Goal: Task Accomplishment & Management: Complete application form

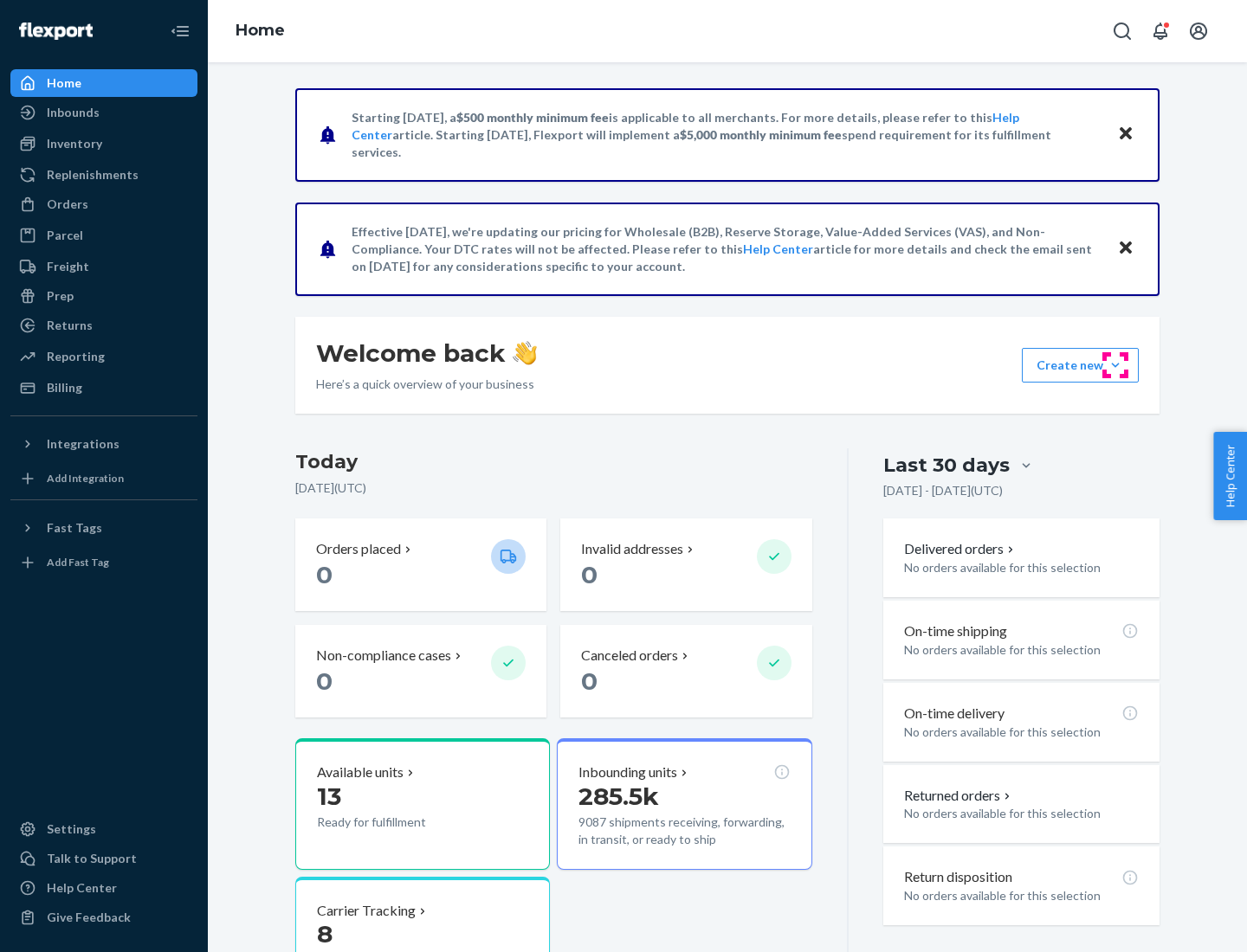
click at [1116, 365] on button "Create new Create new inbound Create new order Create new product" at bounding box center [1080, 366] width 117 height 35
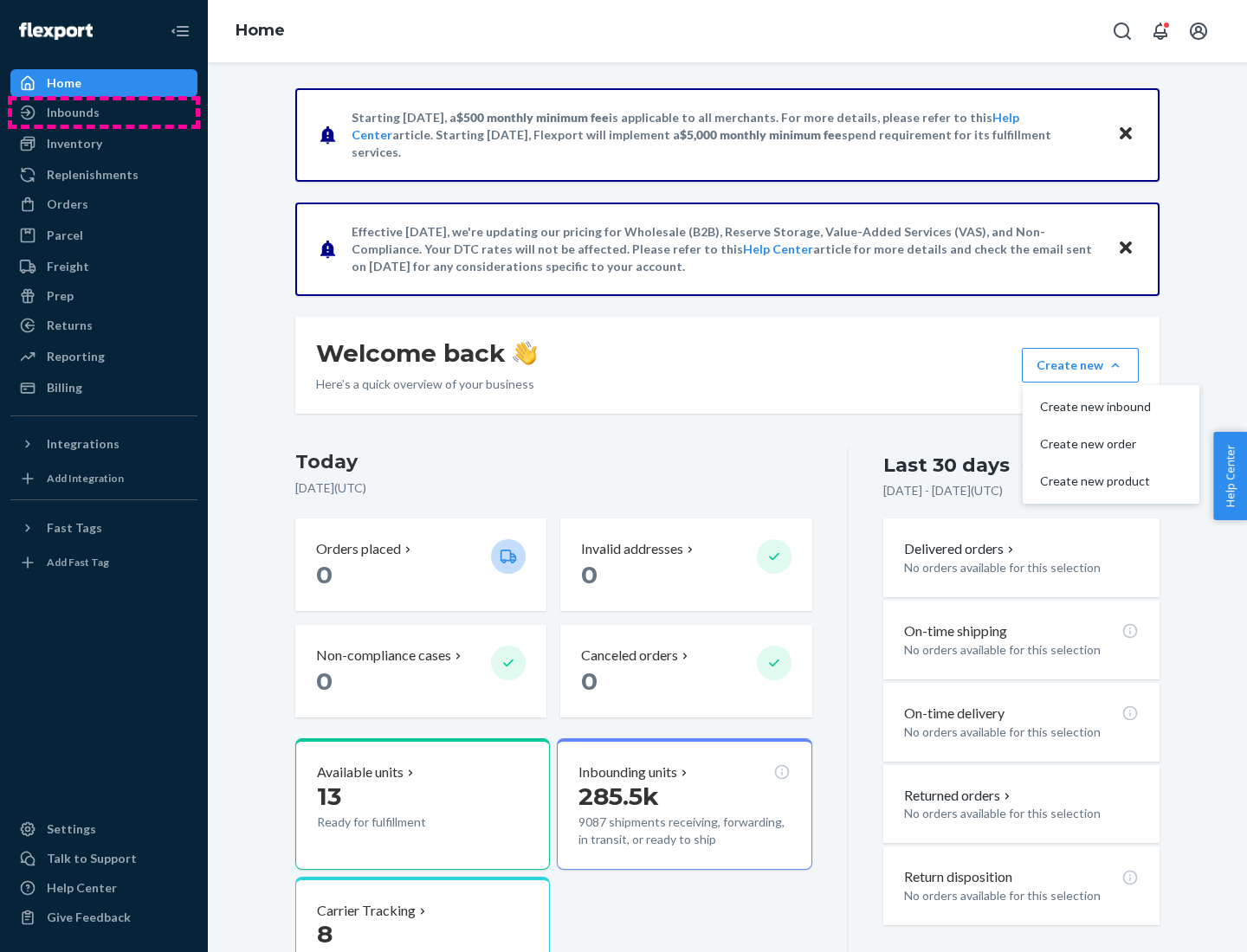
click at [104, 113] on div "Inbounds" at bounding box center [103, 112] width 184 height 24
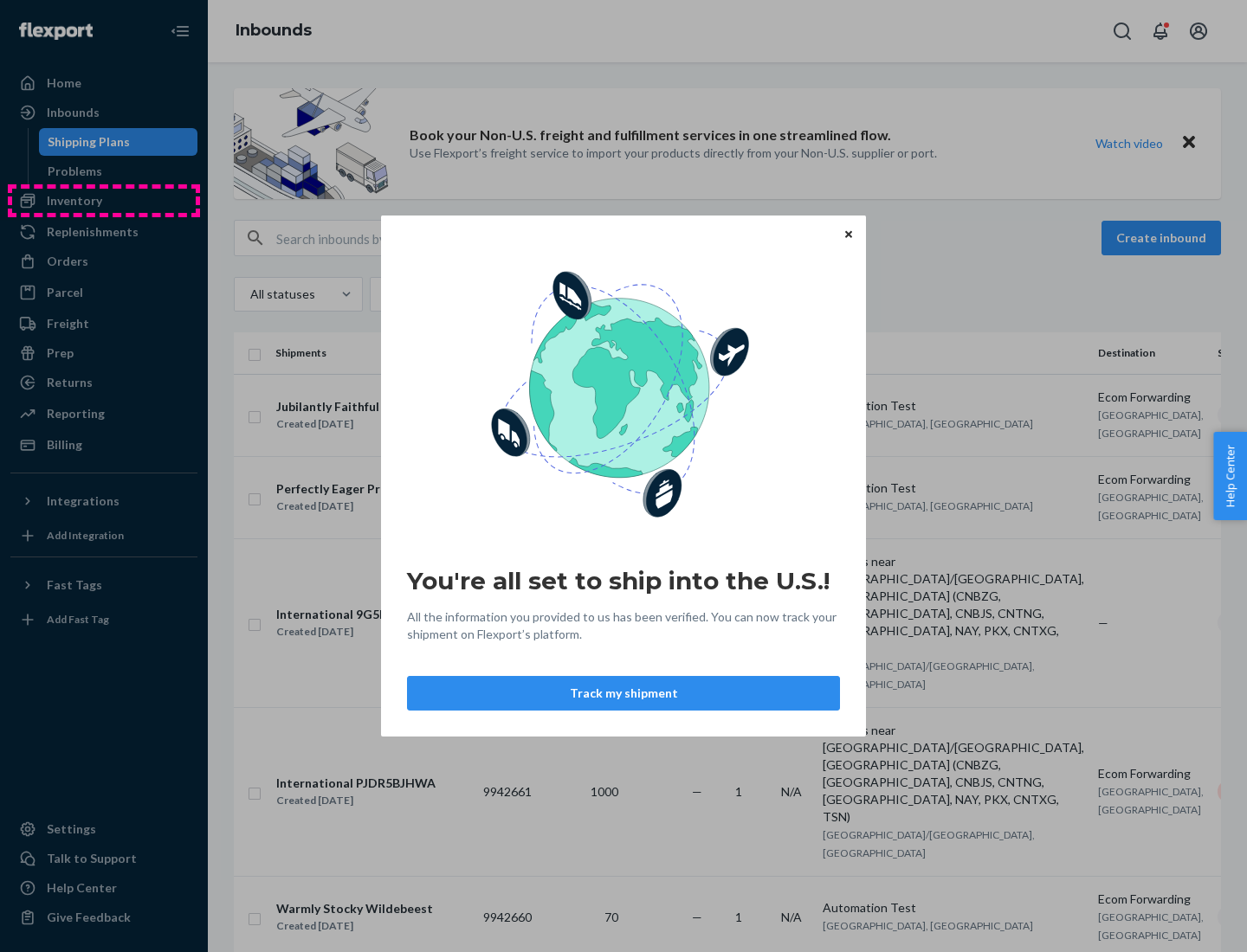
click at [104, 201] on div "You're all set to ship into the U.S.! All the information you provided to us ha…" at bounding box center [623, 476] width 1247 height 952
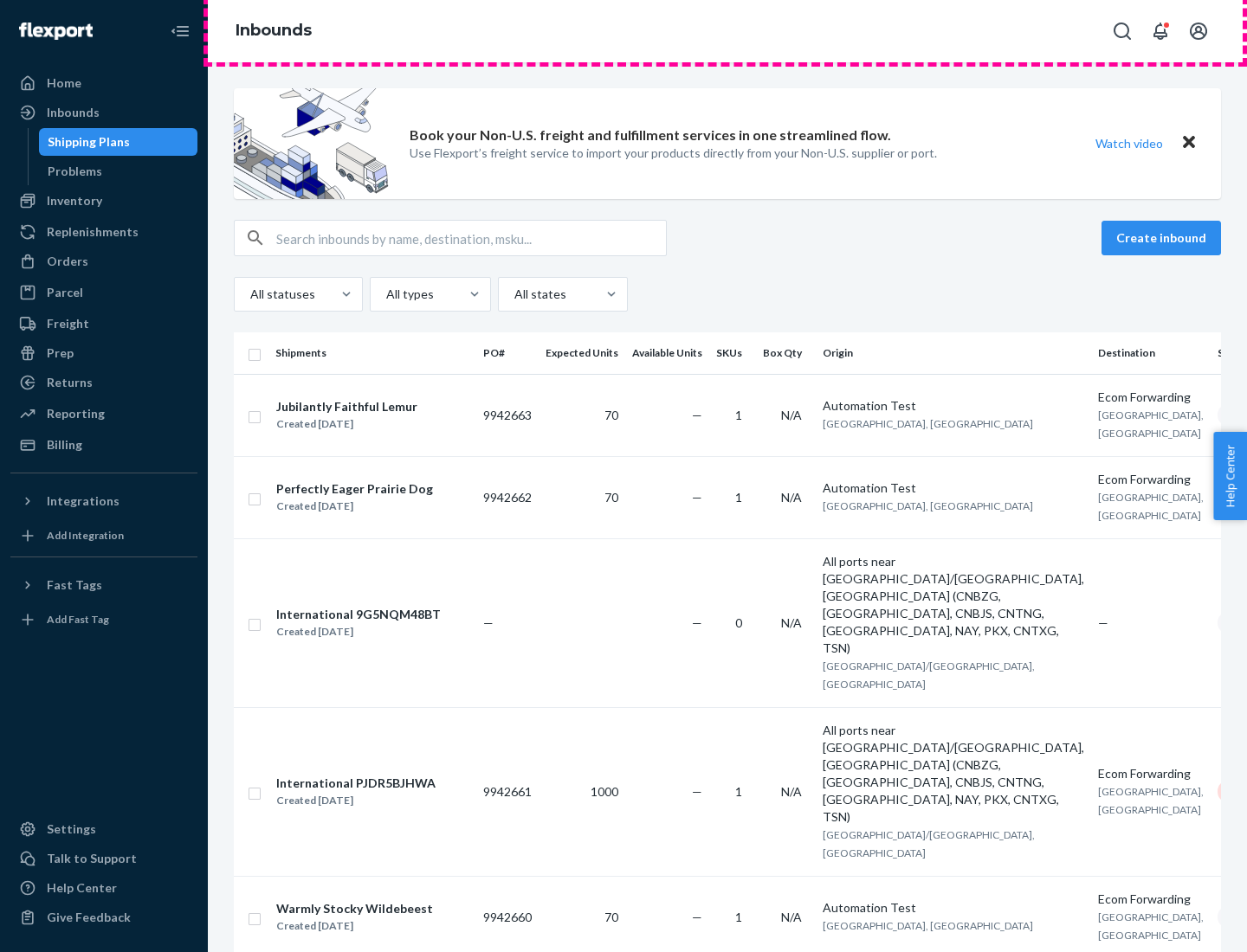
click at [727, 31] on div "Inbounds" at bounding box center [726, 31] width 1039 height 62
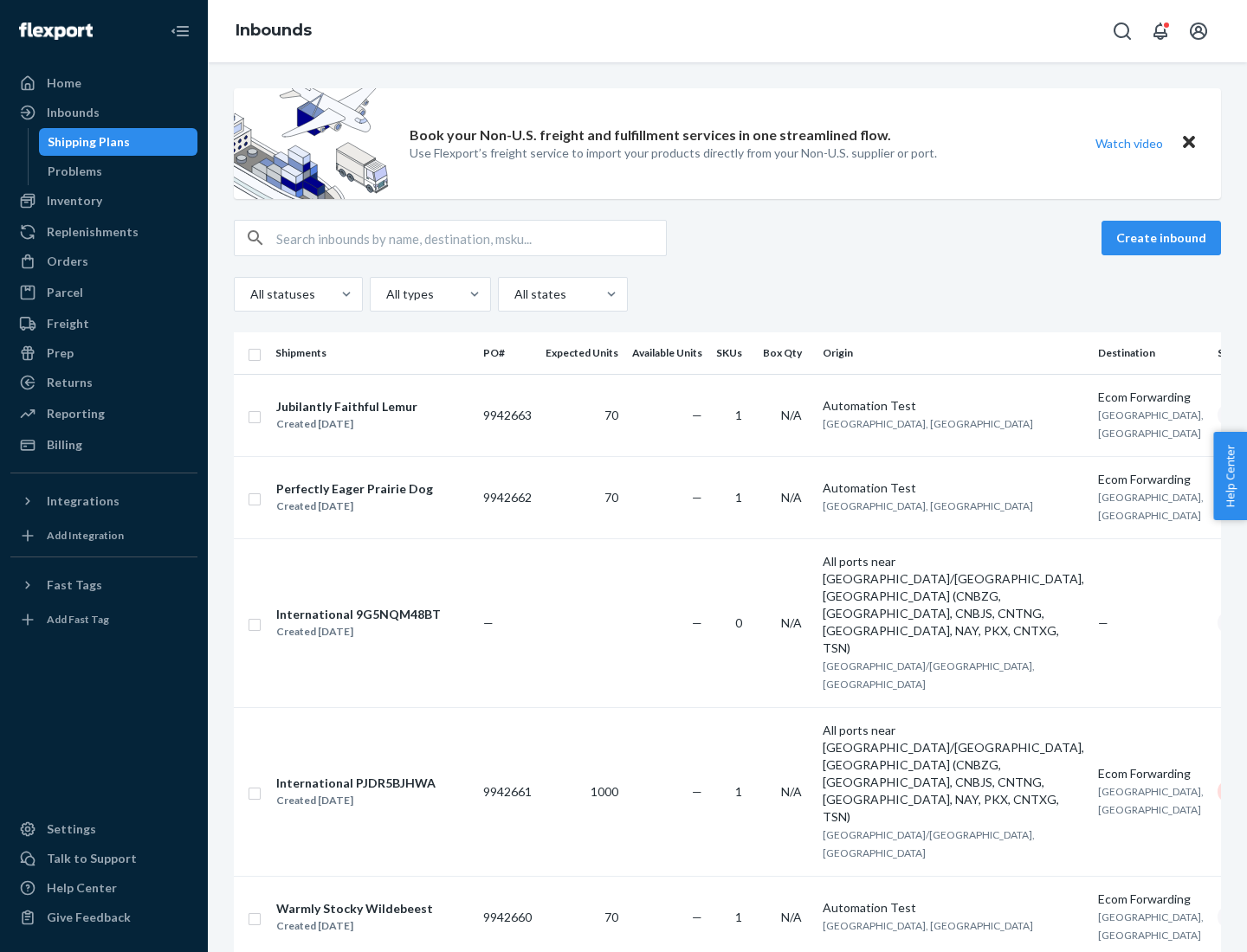
click at [727, 294] on div "All statuses All types All states" at bounding box center [727, 295] width 987 height 35
click at [86, 142] on div "Shipping Plans" at bounding box center [89, 142] width 82 height 18
click at [1163, 238] on button "Create inbound" at bounding box center [1160, 238] width 120 height 35
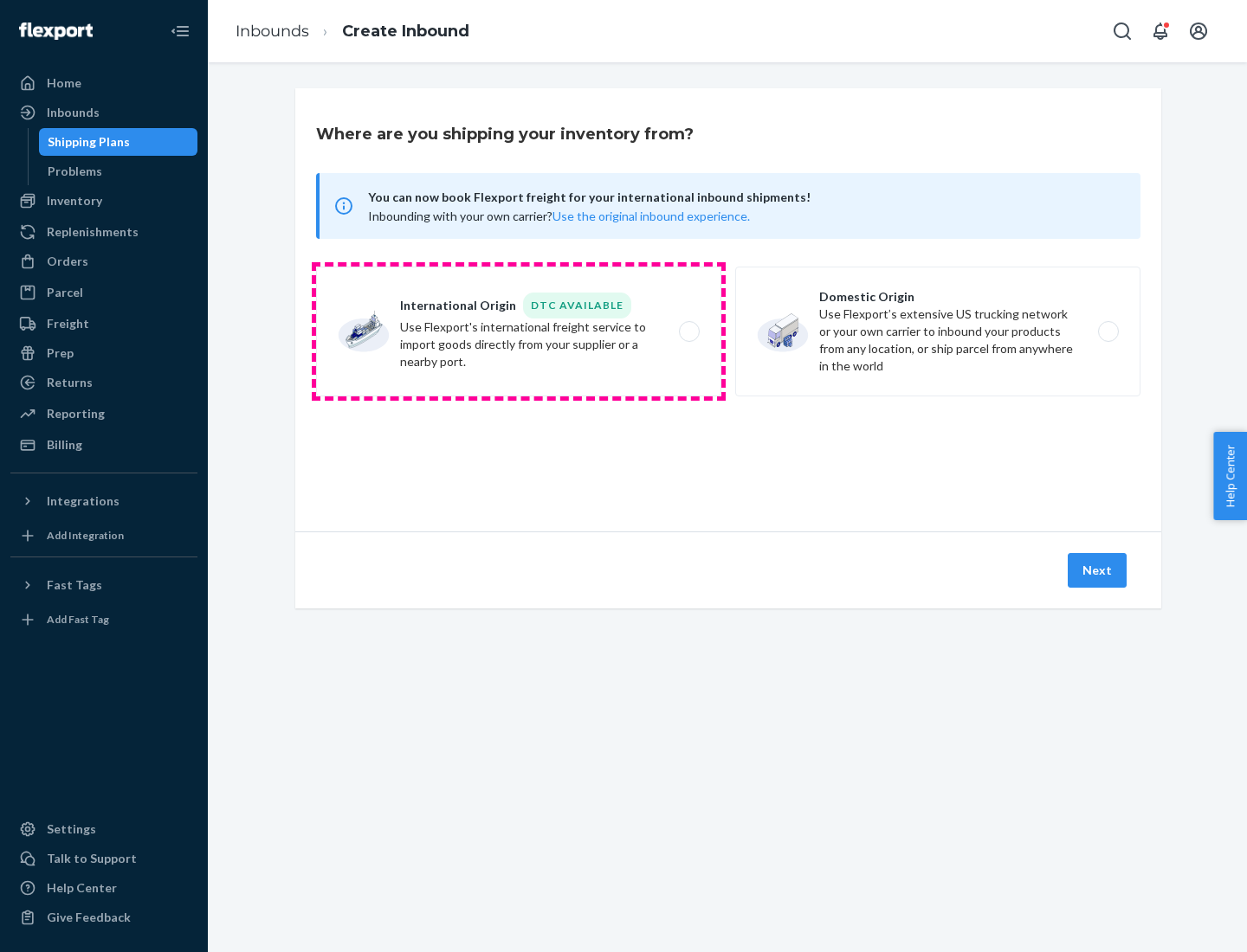
click at [519, 332] on label "International Origin DTC Available Use Flexport's international freight service…" at bounding box center [519, 331] width 405 height 129
click at [688, 332] on input "International Origin DTC Available Use Flexport's international freight service…" at bounding box center [694, 332] width 12 height 12
radio input "true"
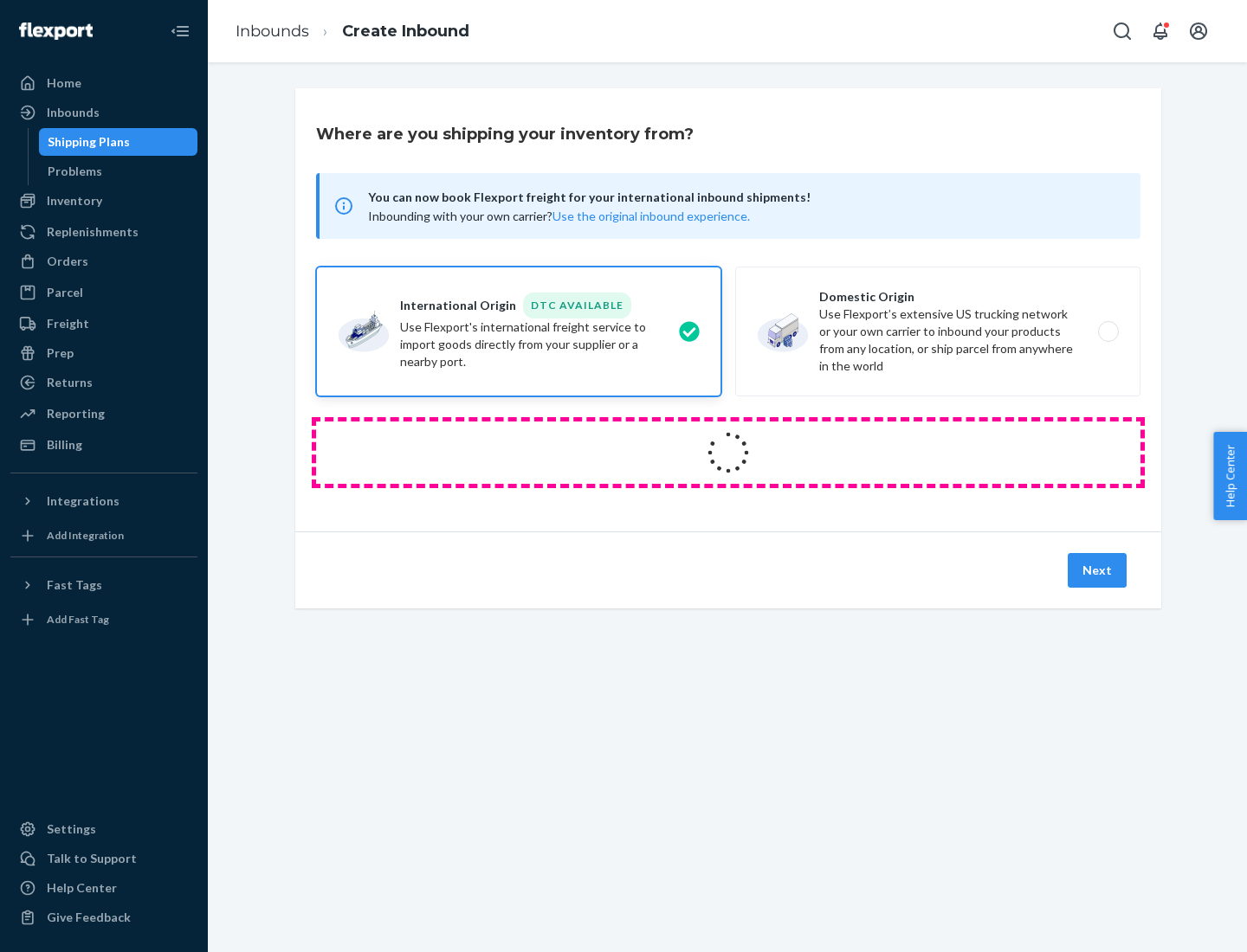
click at [728, 453] on icon at bounding box center [728, 453] width 49 height 49
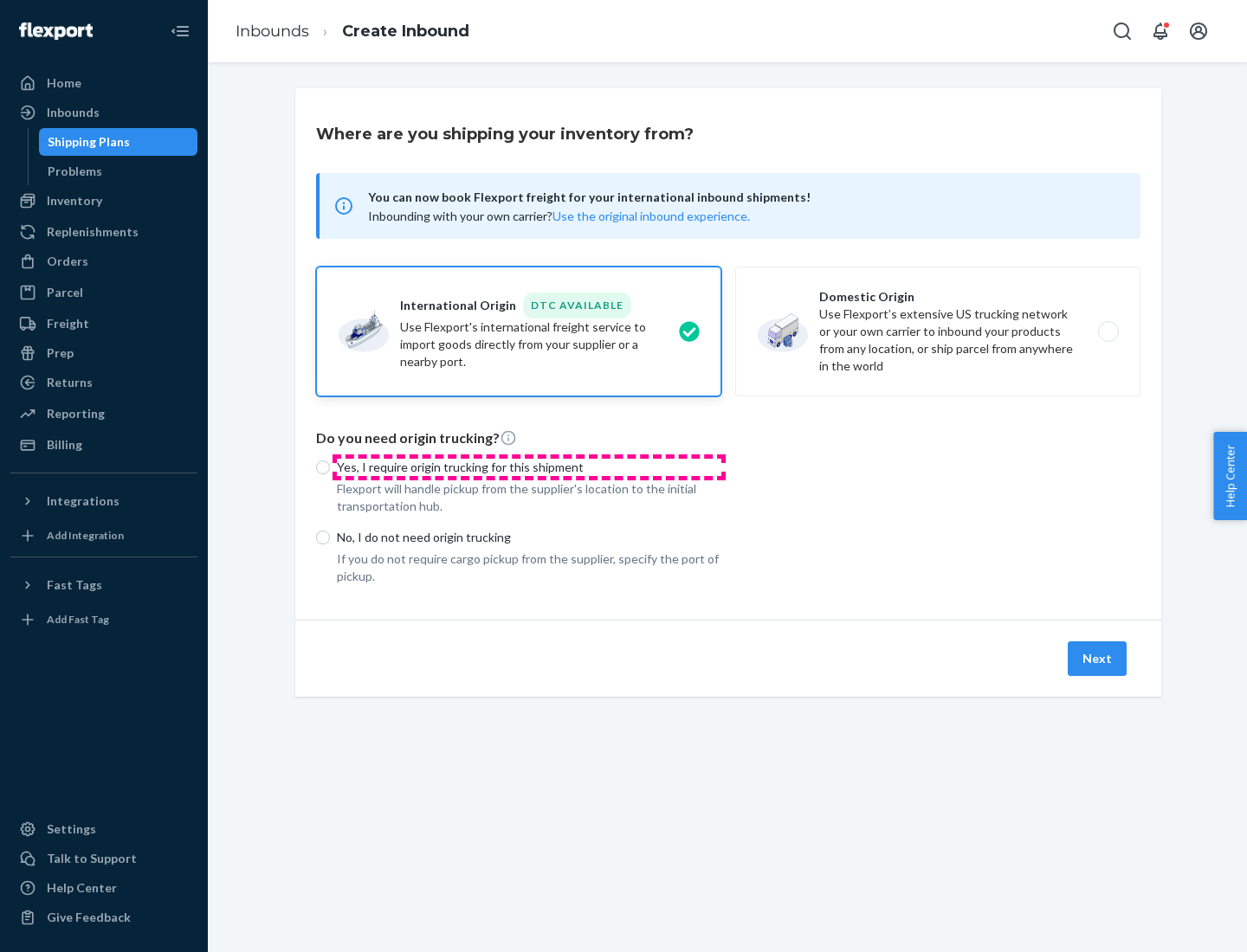
click at [529, 466] on p "Yes, I require origin trucking for this shipment" at bounding box center [529, 467] width 385 height 18
click at [330, 466] on input "Yes, I require origin trucking for this shipment" at bounding box center [323, 467] width 14 height 14
radio input "true"
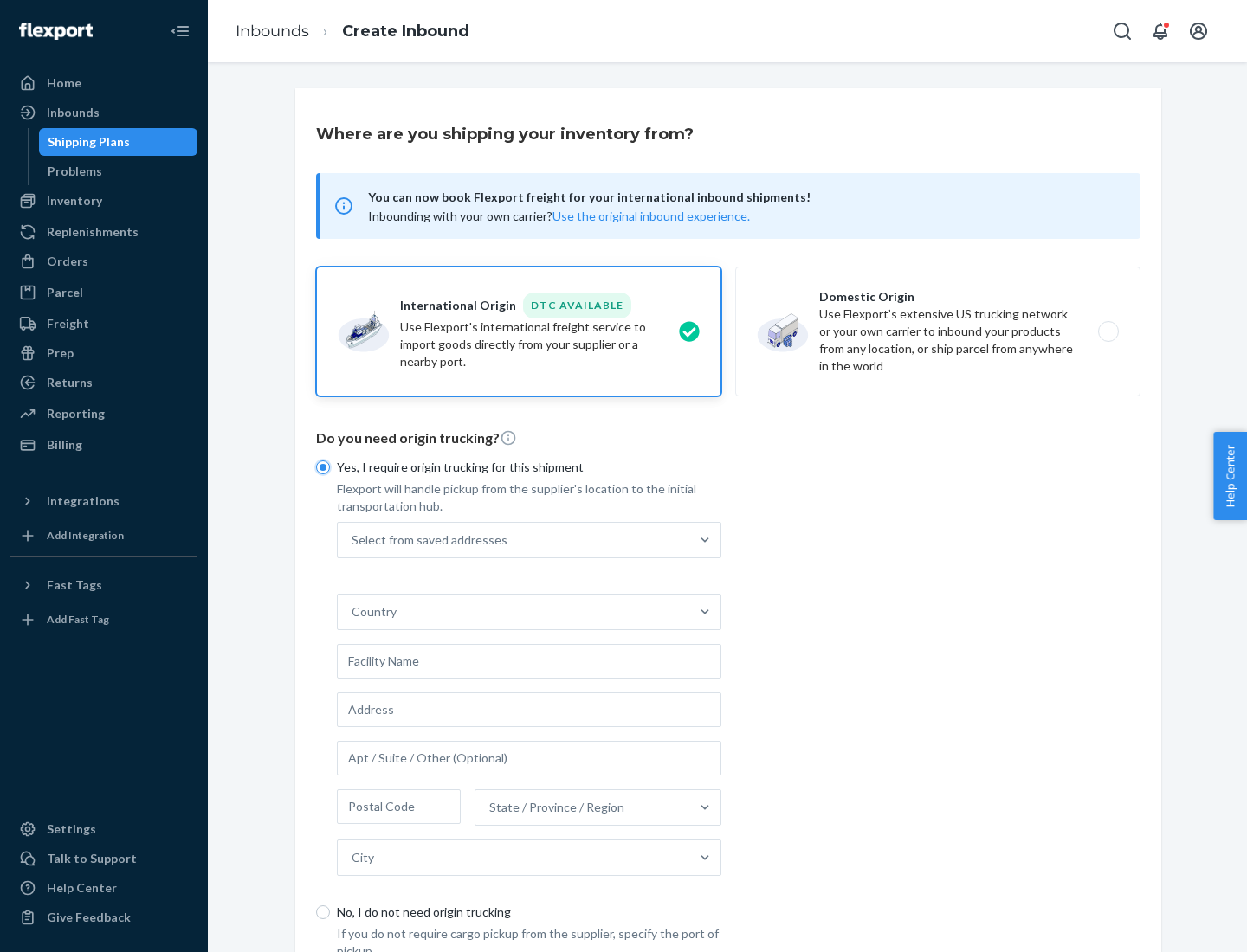
scroll to position [33, 0]
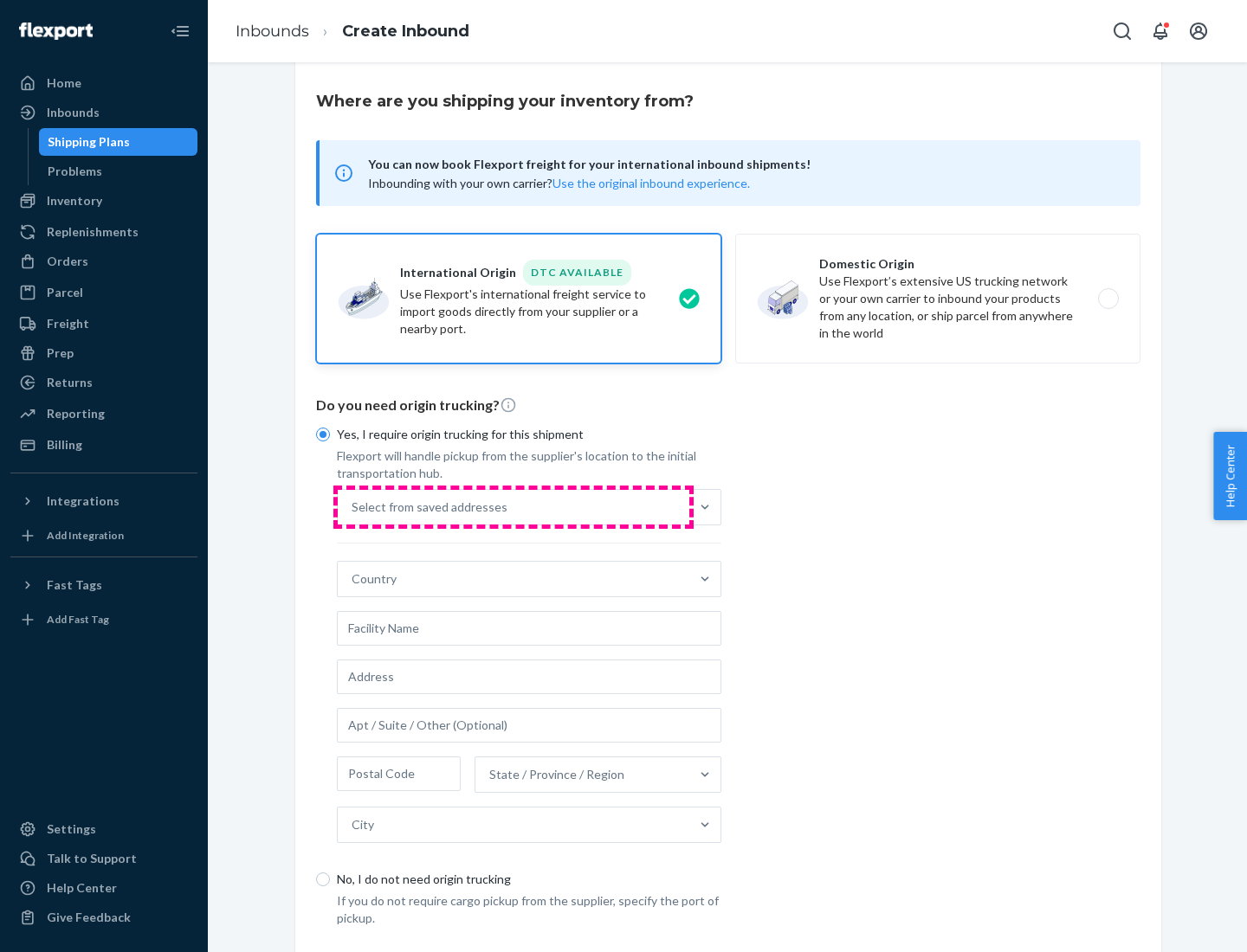
click at [513, 506] on div "Select from saved addresses" at bounding box center [513, 507] width 351 height 35
click at [353, 506] on input "Select from saved addresses" at bounding box center [352, 507] width 2 height 18
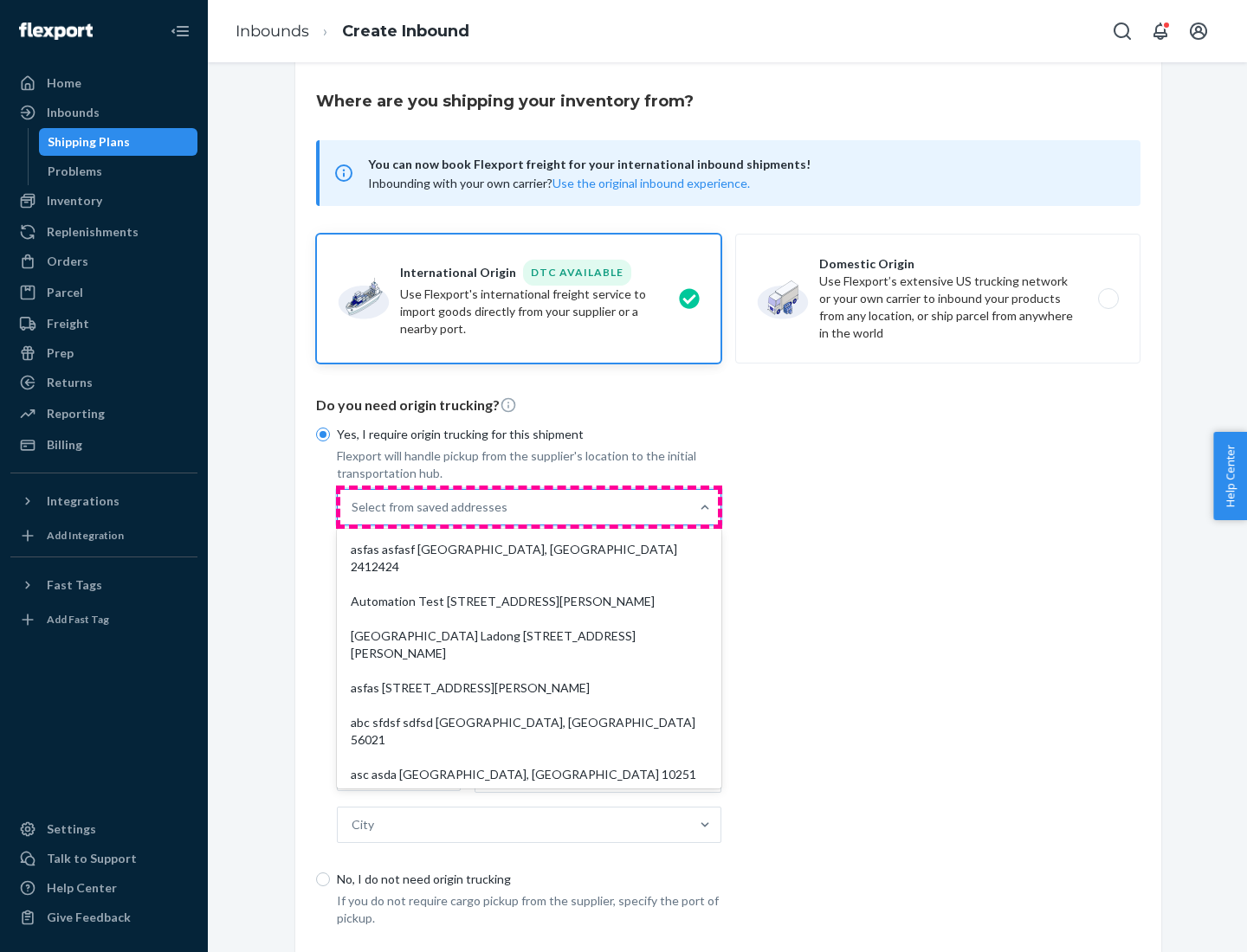
scroll to position [75, 0]
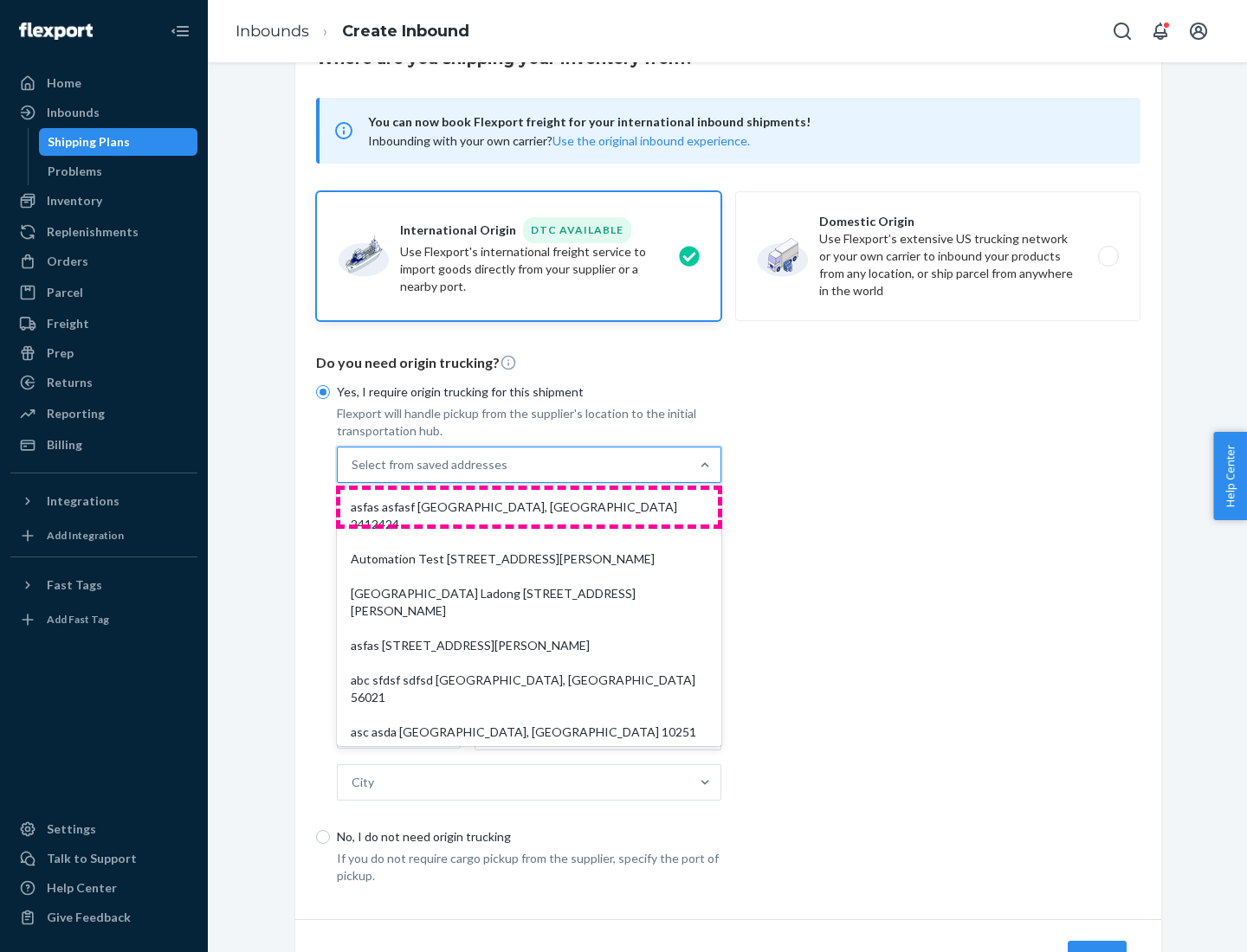
click at [529, 506] on div "asfas asfasf [GEOGRAPHIC_DATA], [GEOGRAPHIC_DATA] 2412424" at bounding box center [530, 515] width 378 height 52
click at [353, 473] on input "option asfas asfasf [GEOGRAPHIC_DATA], [GEOGRAPHIC_DATA] 2412424 focused, 1 of …" at bounding box center [352, 465] width 2 height 18
type input "asfas"
type input "asfasf"
type input "2412424"
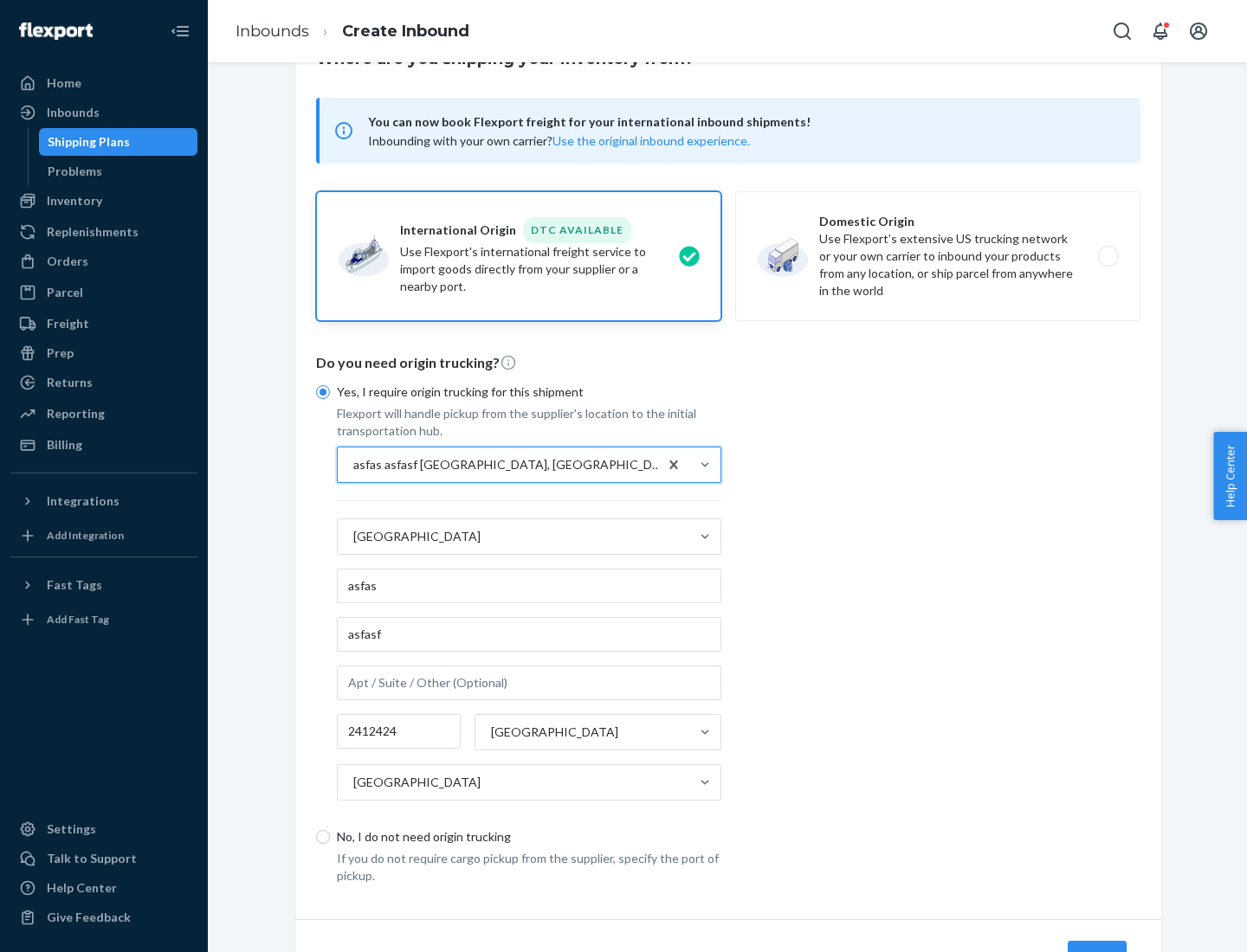
scroll to position [161, 0]
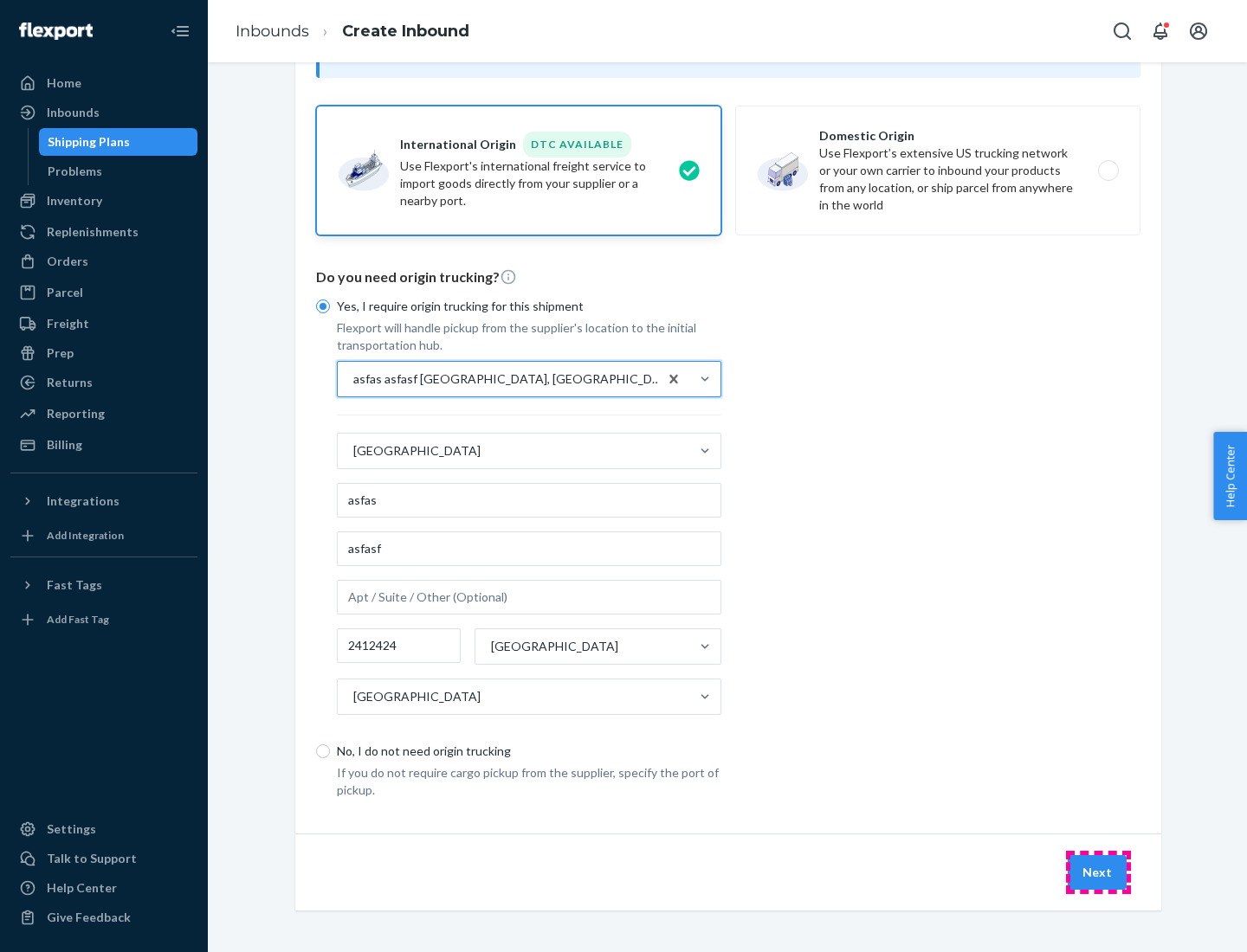
click at [1098, 872] on button "Next" at bounding box center [1097, 873] width 58 height 35
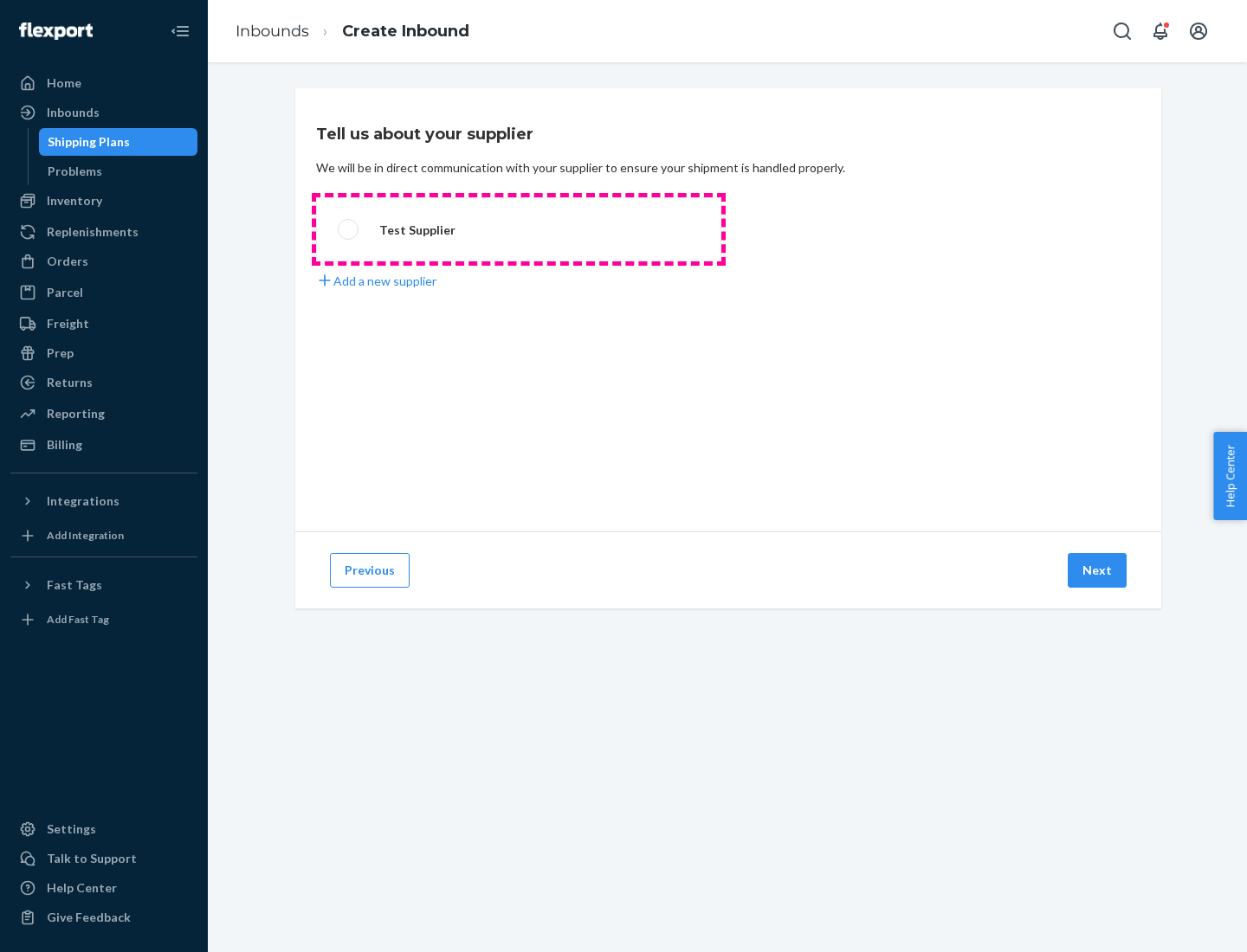
click at [519, 230] on label "Test Supplier" at bounding box center [519, 230] width 405 height 64
click at [348, 230] on input "Test Supplier" at bounding box center [344, 230] width 12 height 12
radio input "true"
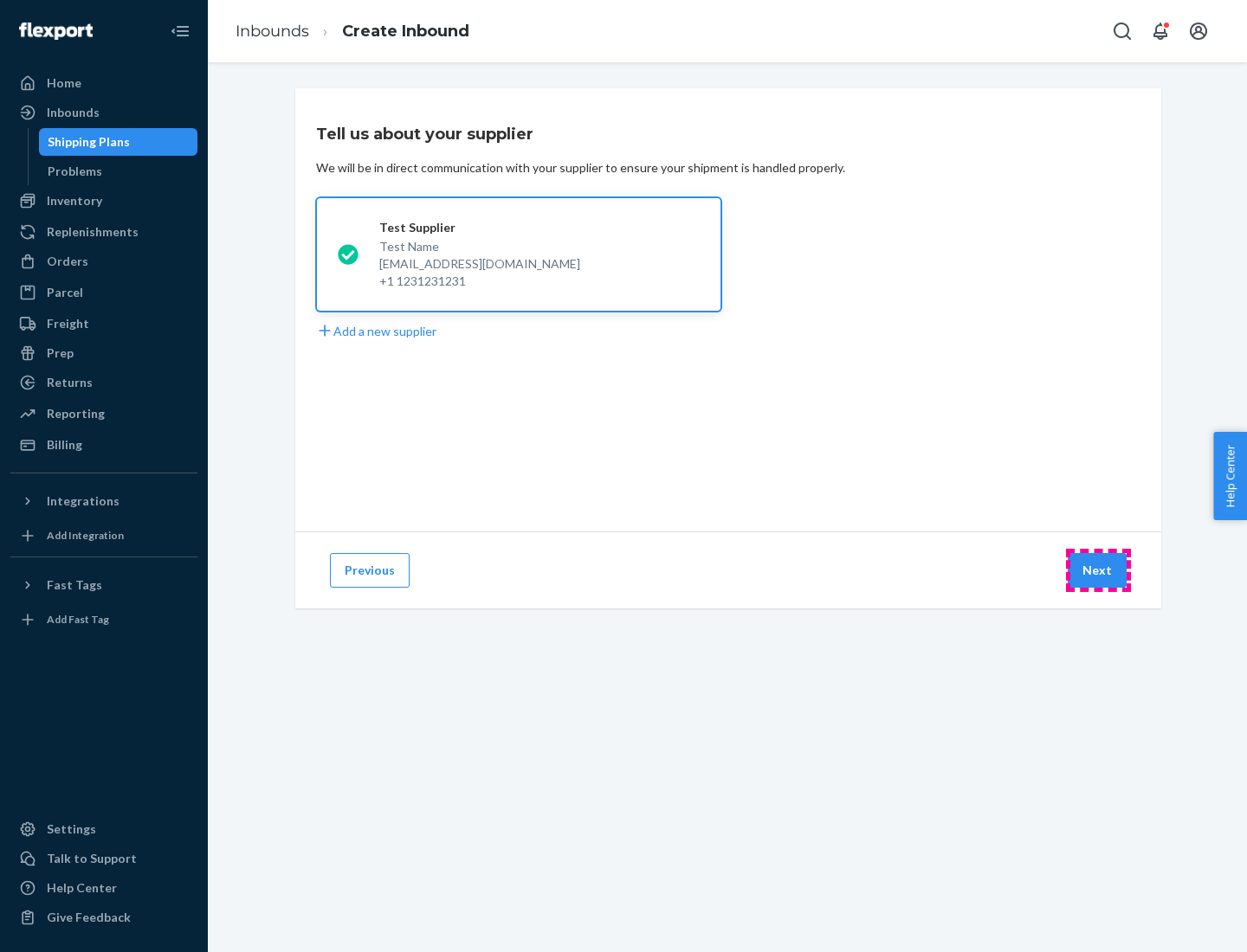
click at [1098, 570] on button "Next" at bounding box center [1097, 570] width 58 height 35
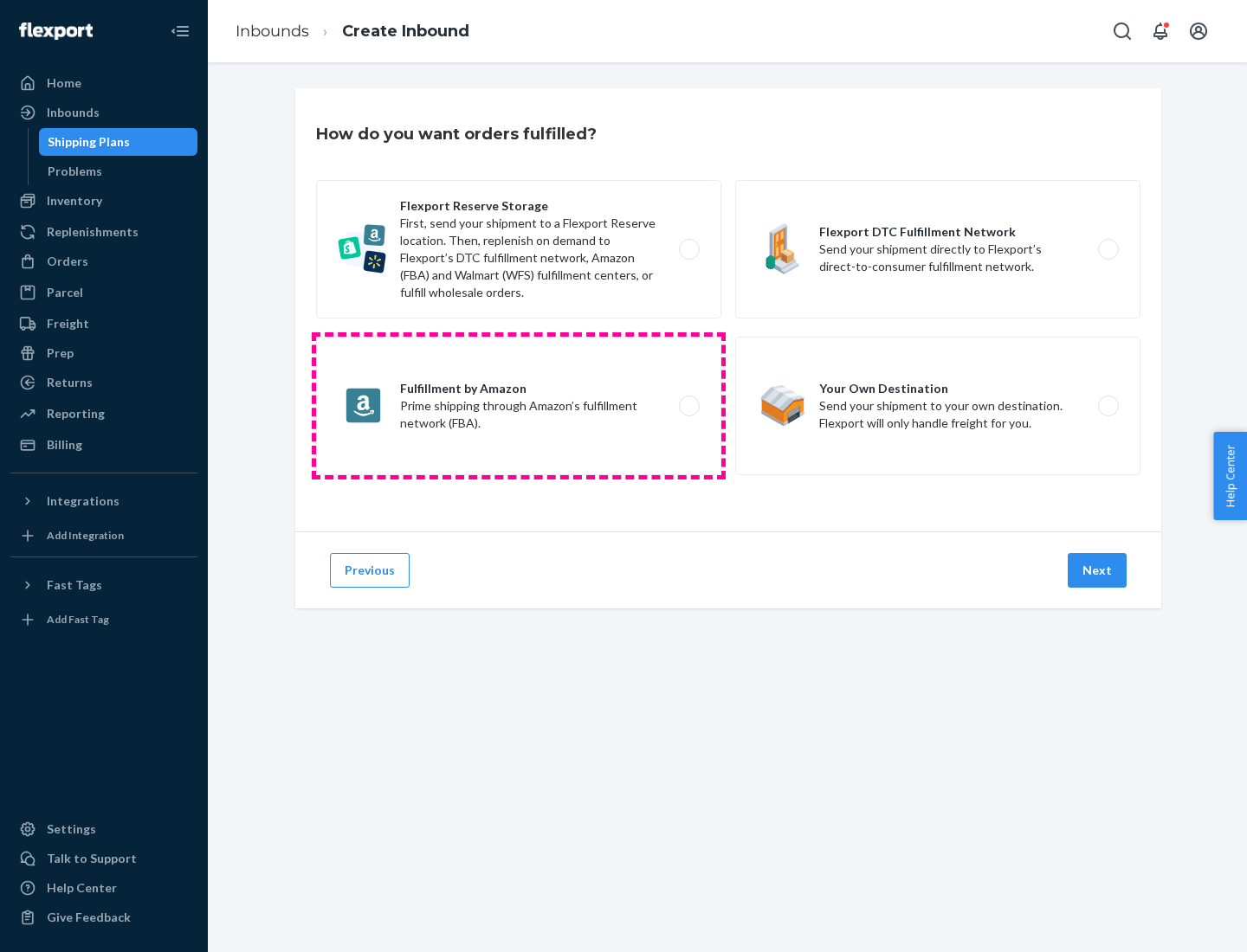
click at [519, 406] on label "Fulfillment by Amazon Prime shipping through Amazon’s fulfillment network (FBA)." at bounding box center [519, 406] width 405 height 138
click at [688, 406] on input "Fulfillment by Amazon Prime shipping through Amazon’s fulfillment network (FBA)." at bounding box center [694, 407] width 12 height 12
radio input "true"
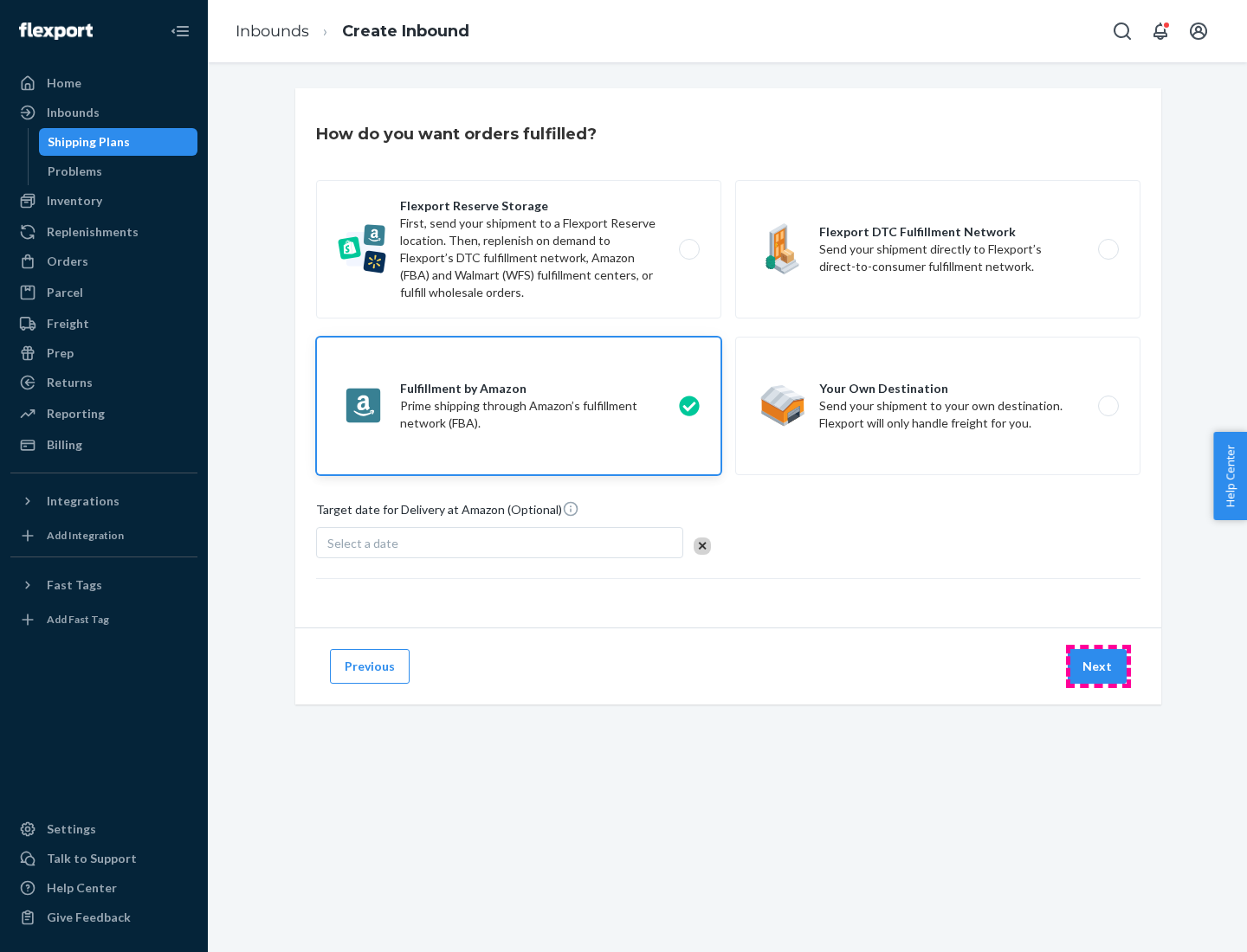
click at [1098, 667] on button "Next" at bounding box center [1097, 667] width 58 height 35
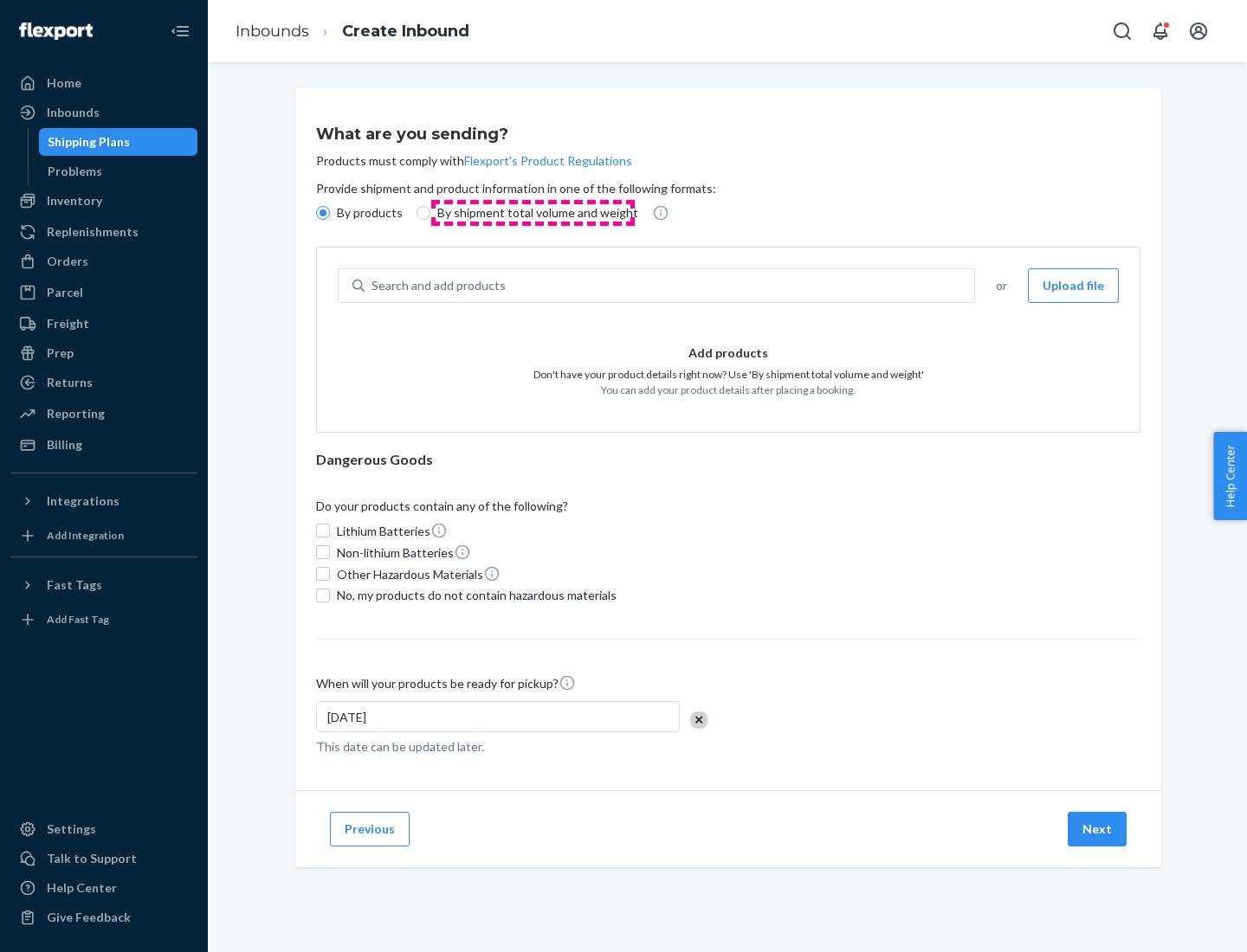
click at [532, 213] on p "By shipment total volume and weight" at bounding box center [537, 213] width 201 height 18
click at [430, 213] on input "By shipment total volume and weight" at bounding box center [423, 213] width 14 height 14
radio input "true"
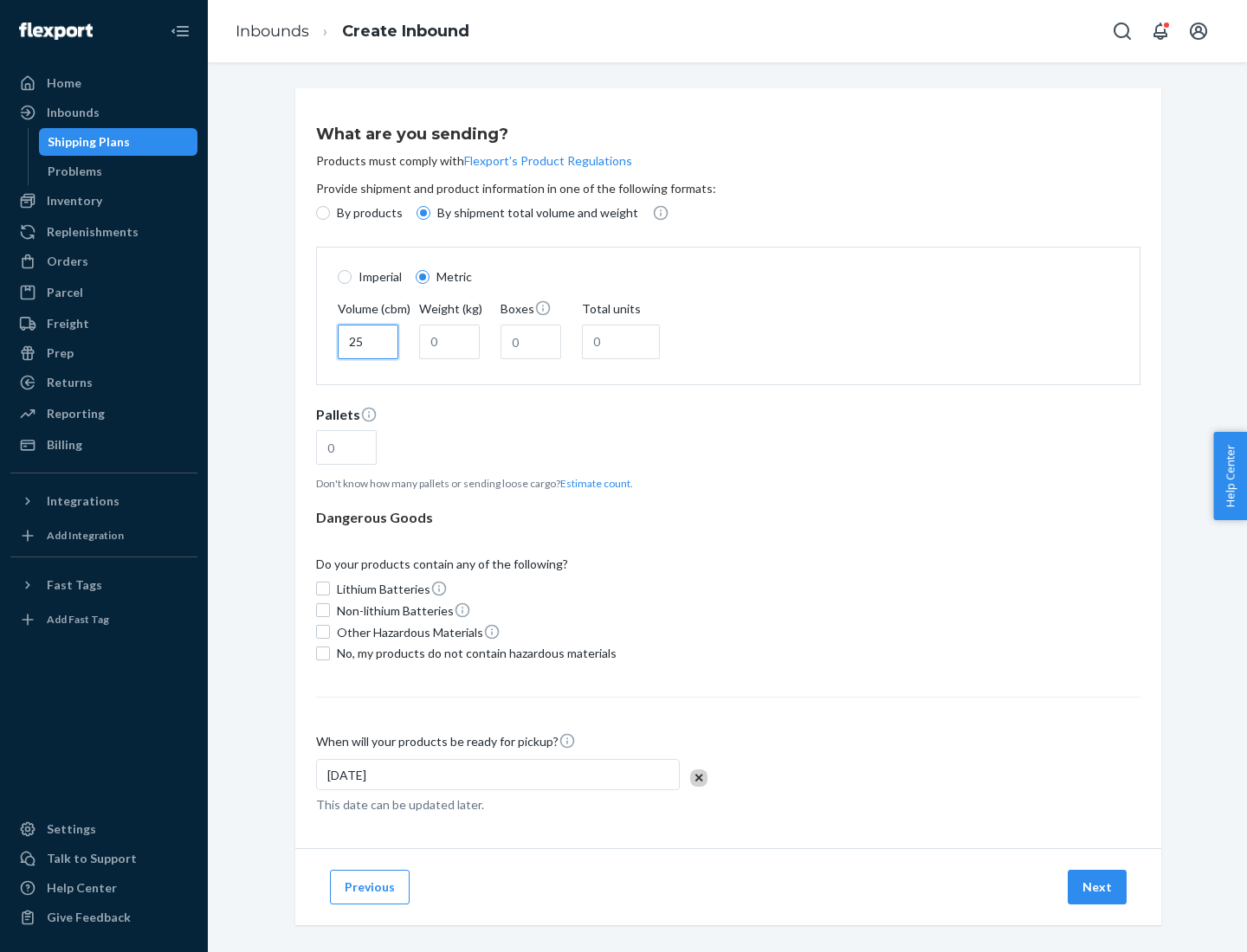
type input "25"
type input "100"
type input "50"
type input "500"
click at [591, 483] on button "Estimate count" at bounding box center [595, 483] width 70 height 15
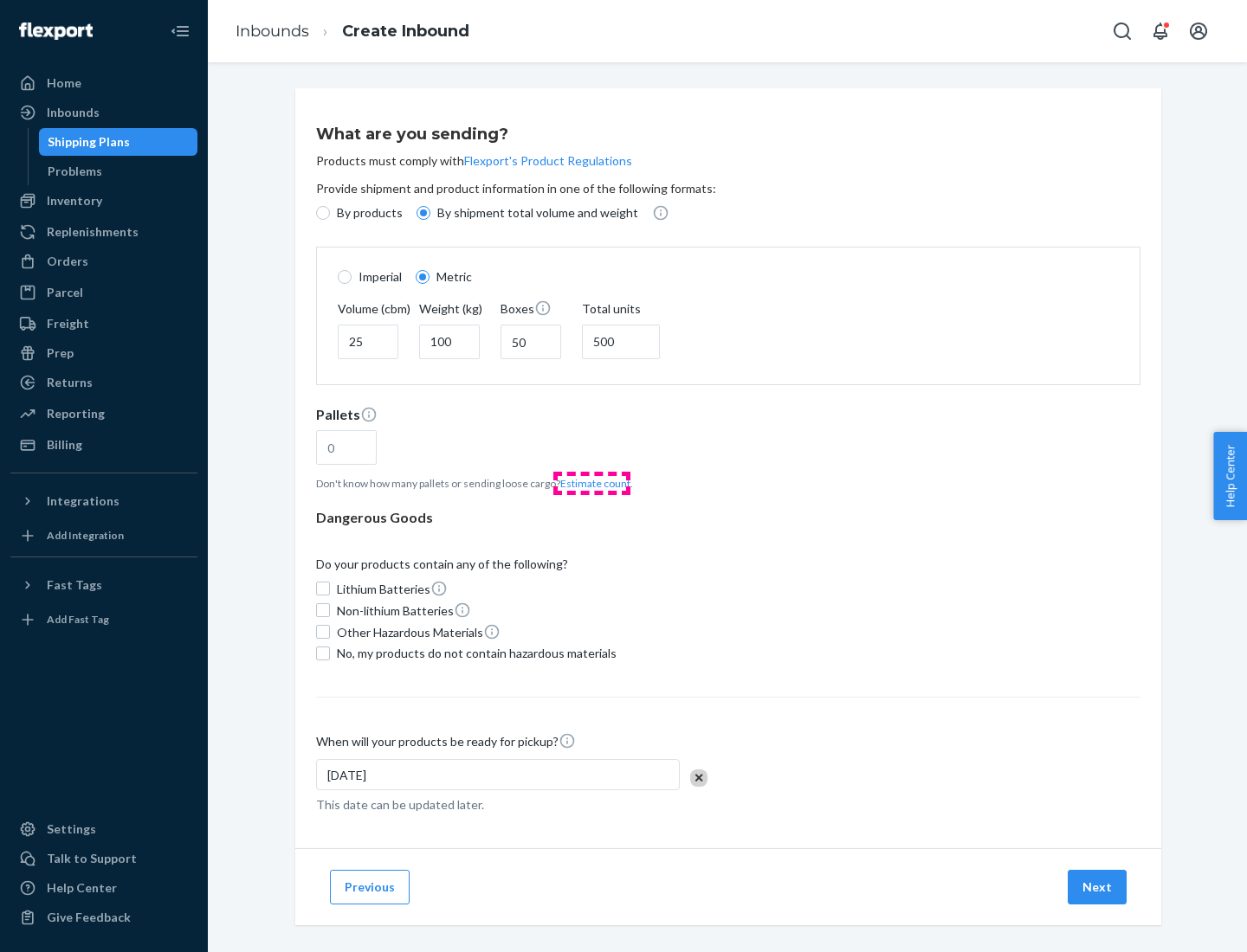
type input "16"
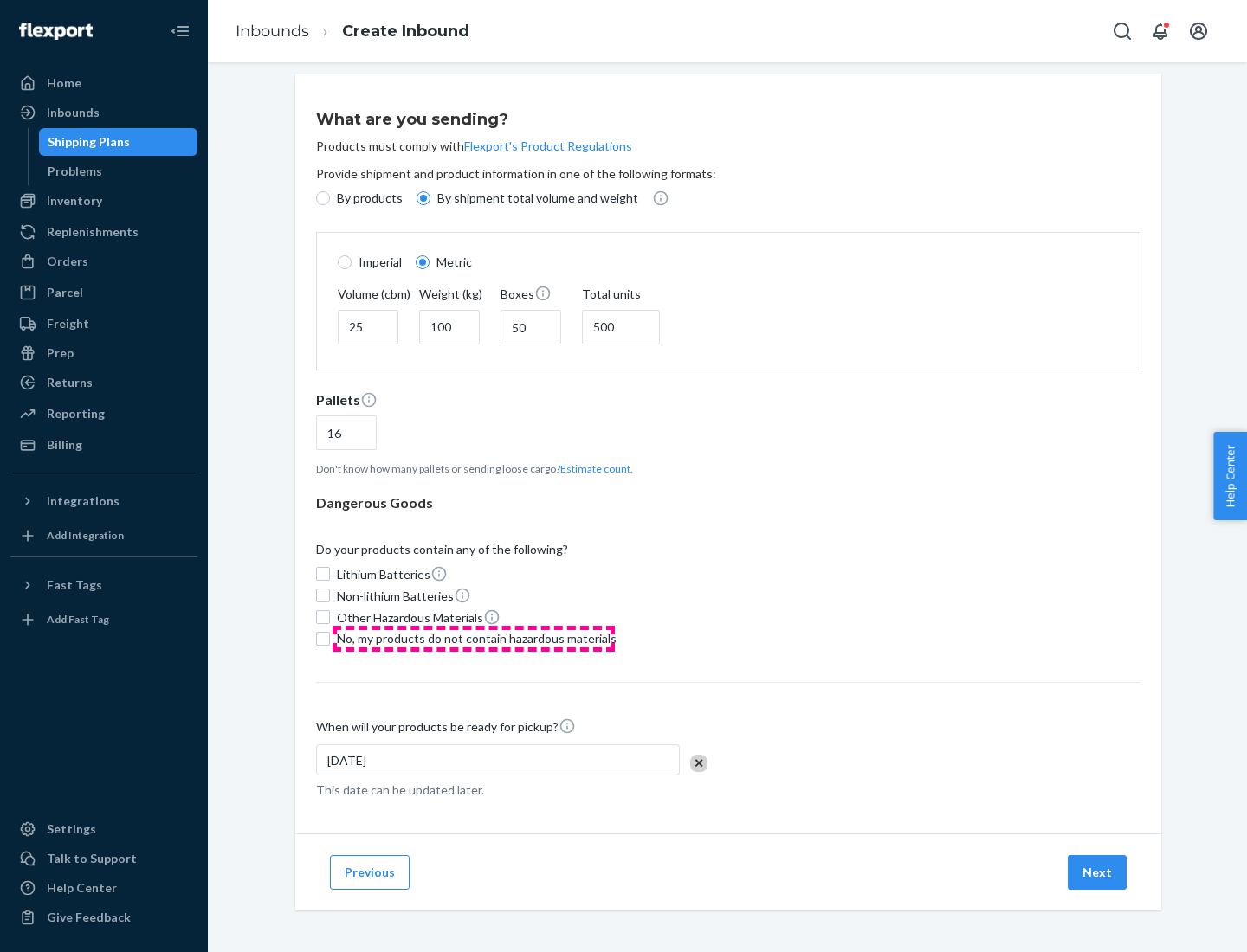
click at [473, 638] on span "No, my products do not contain hazardous materials" at bounding box center [476, 639] width 279 height 18
click at [330, 638] on input "No, my products do not contain hazardous materials" at bounding box center [323, 639] width 14 height 14
checkbox input "true"
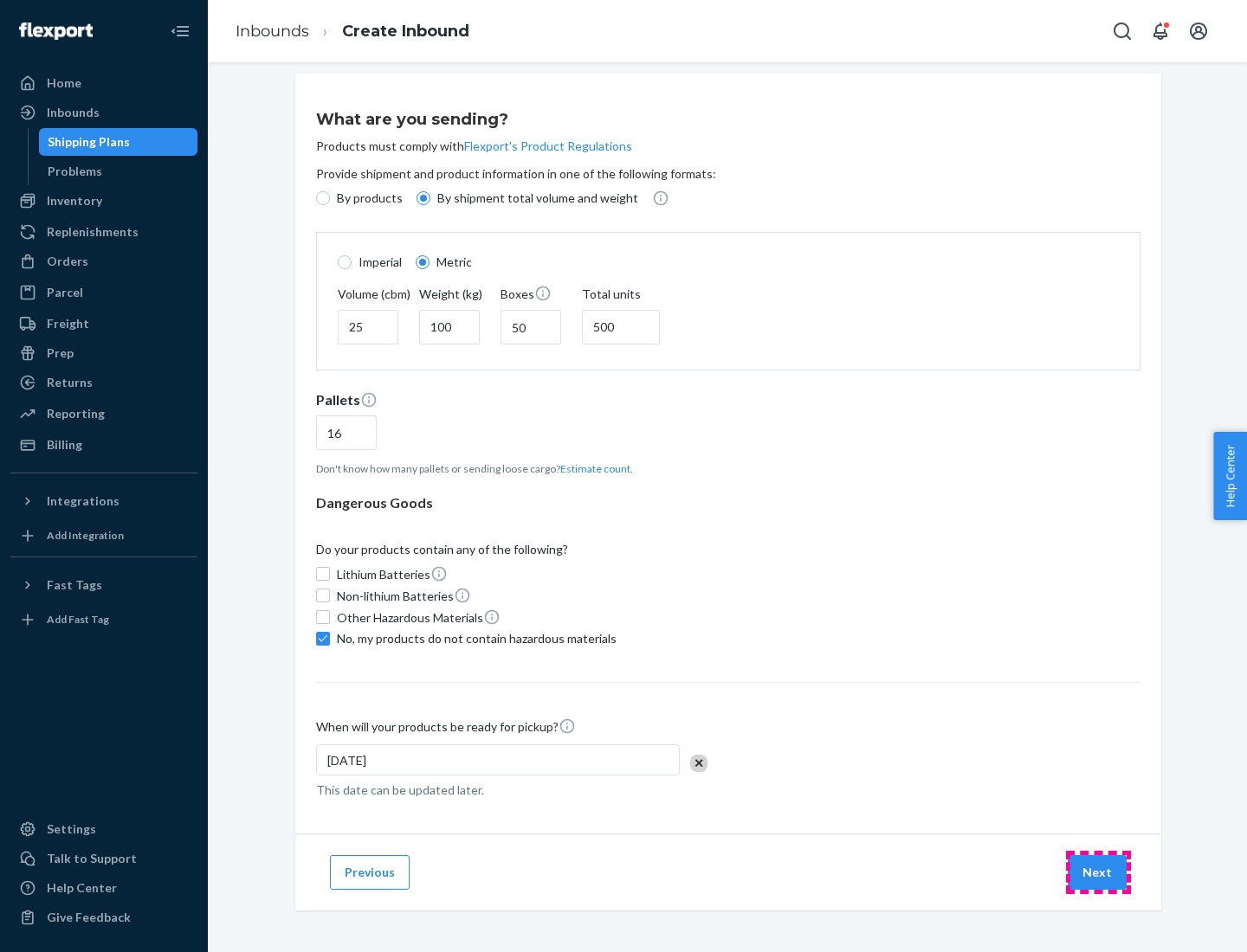
click at [1098, 872] on button "Next" at bounding box center [1097, 873] width 58 height 35
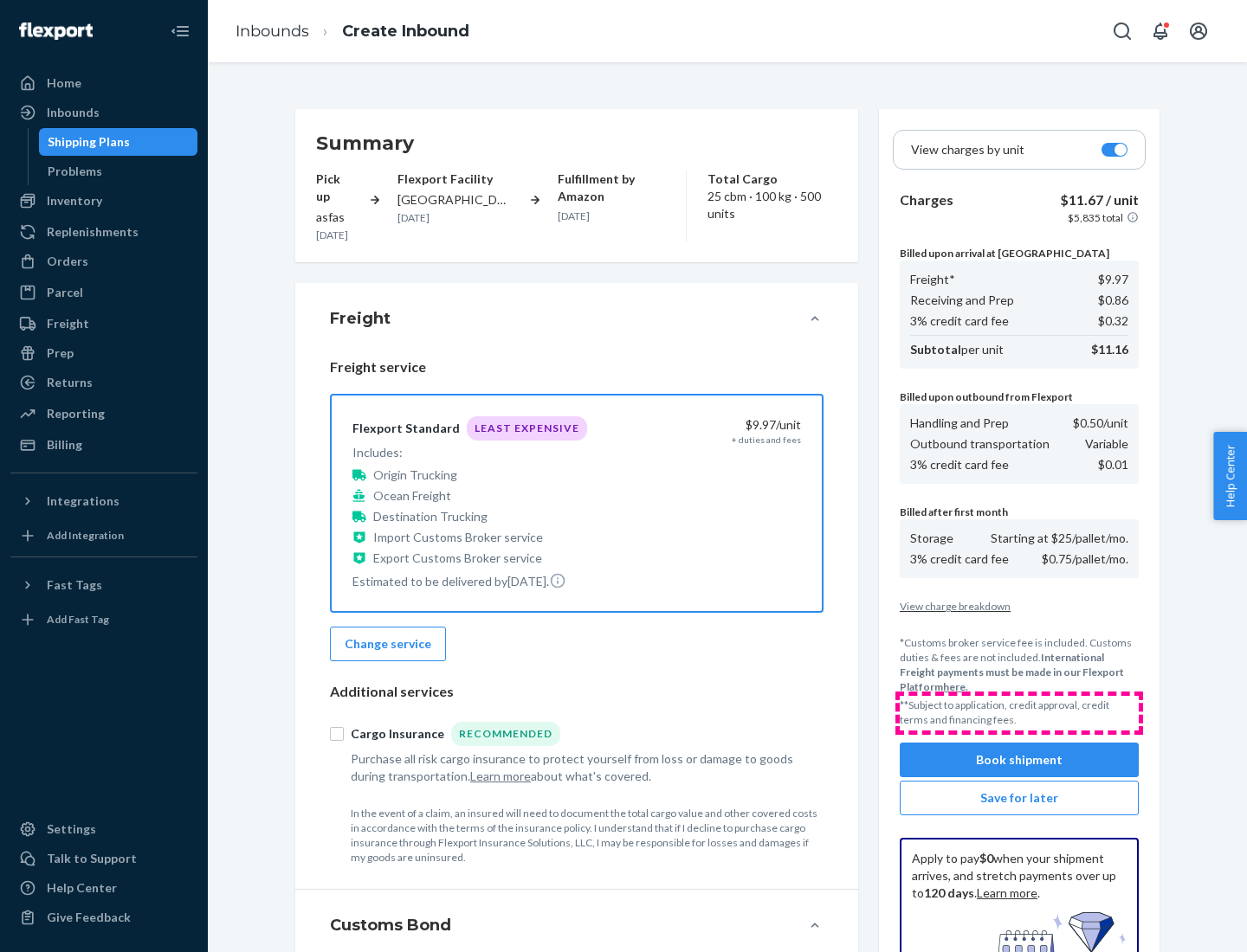
scroll to position [253, 0]
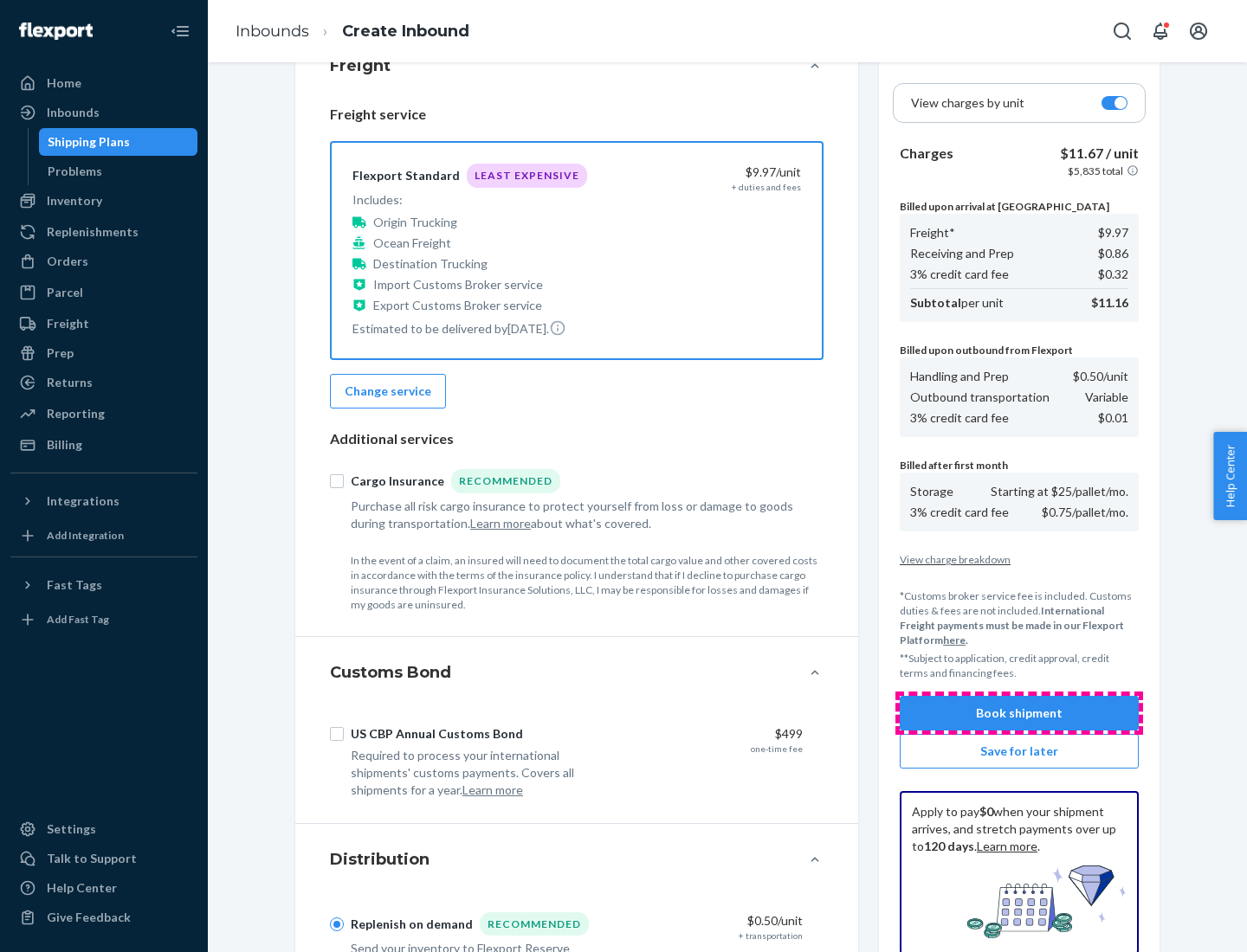
click at [1019, 714] on button "Book shipment" at bounding box center [1018, 714] width 238 height 35
